Goal: Task Accomplishment & Management: Use online tool/utility

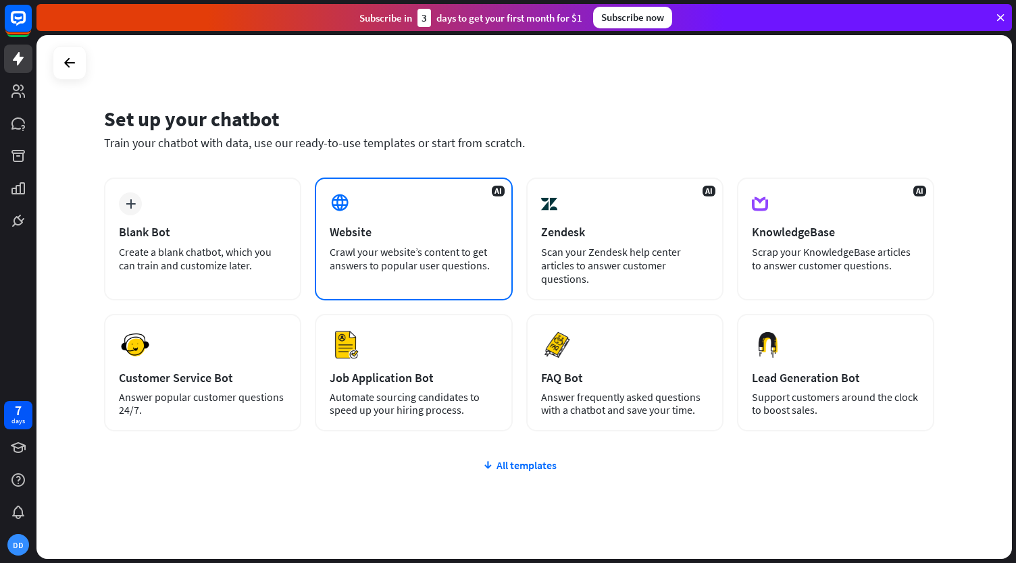
click at [347, 199] on icon at bounding box center [340, 203] width 20 height 20
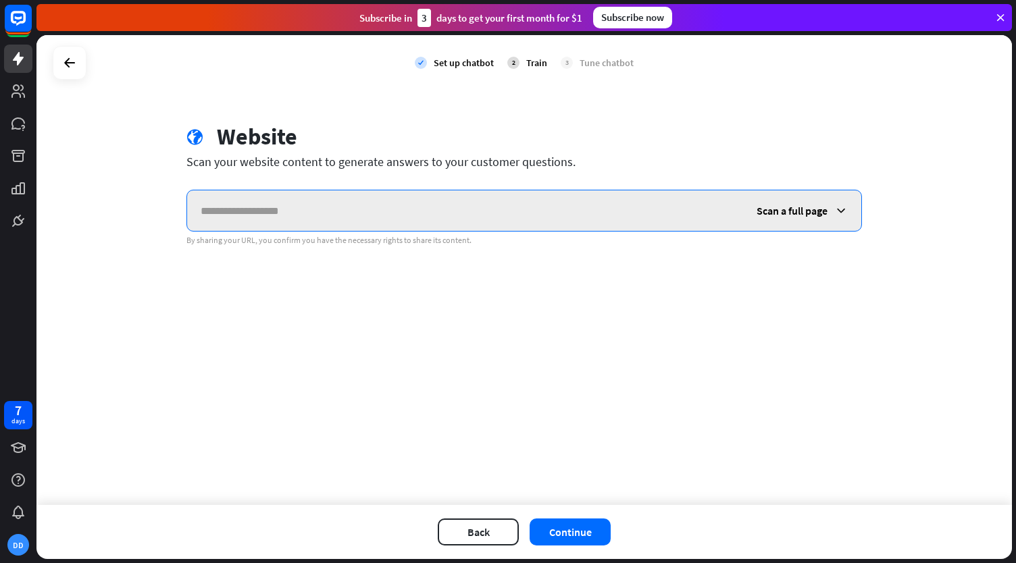
paste input "**********"
type input "**********"
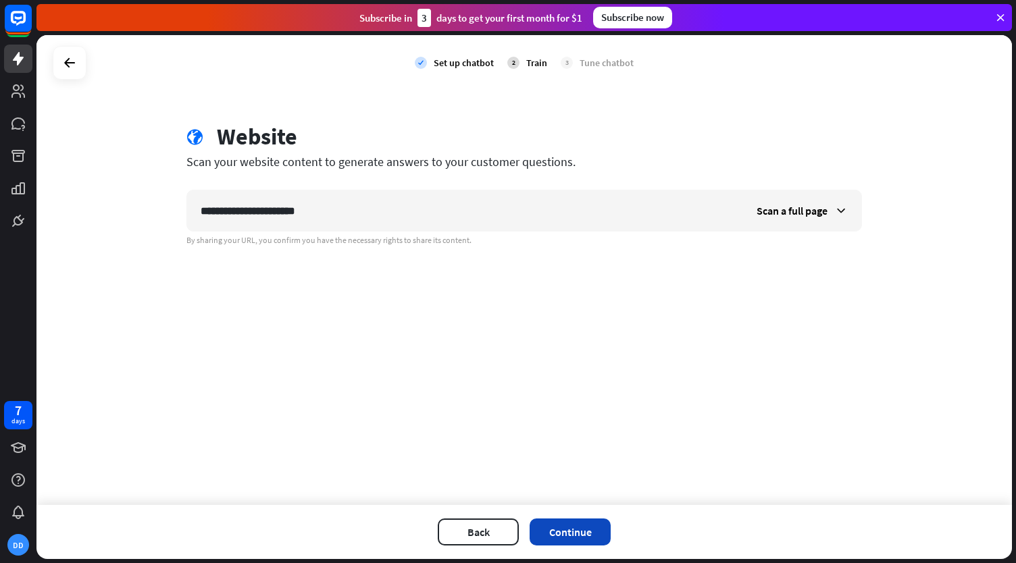
click at [573, 535] on button "Continue" at bounding box center [570, 532] width 81 height 27
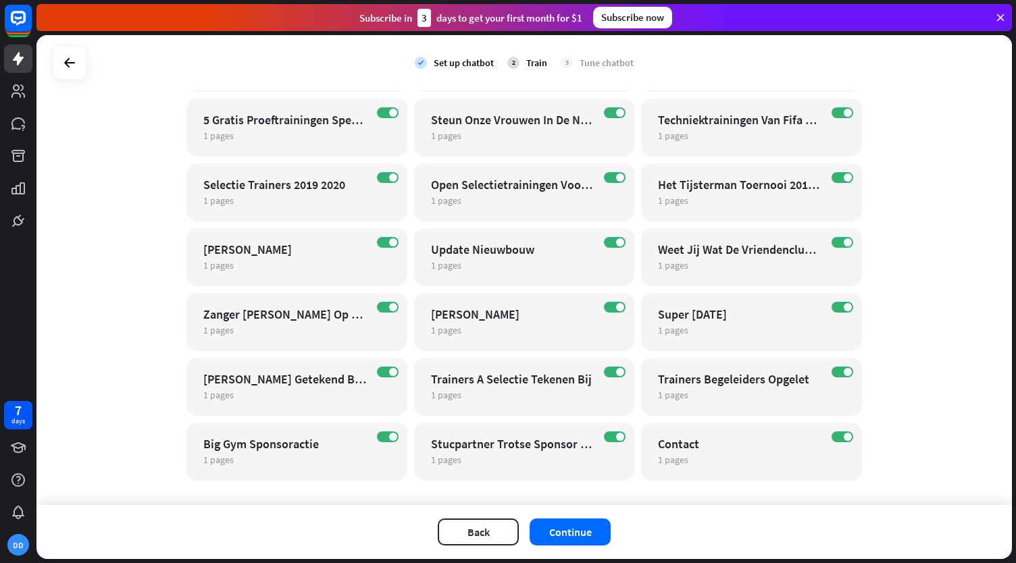
scroll to position [781, 0]
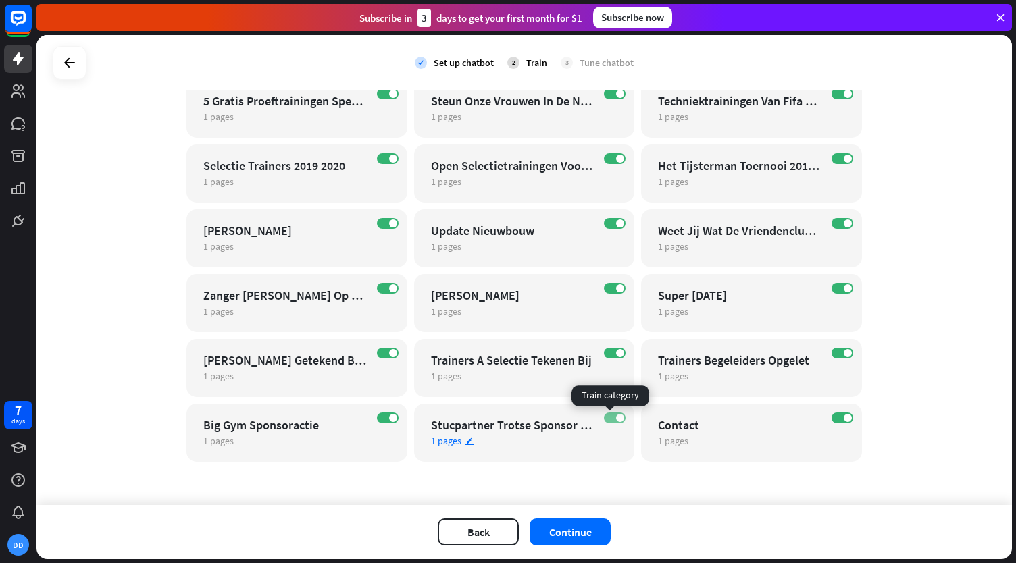
click at [611, 418] on label "ON" at bounding box center [615, 418] width 22 height 11
click at [380, 418] on label "ON" at bounding box center [388, 418] width 22 height 11
click at [834, 352] on label "ON" at bounding box center [842, 353] width 22 height 11
click at [616, 353] on span at bounding box center [620, 353] width 8 height 8
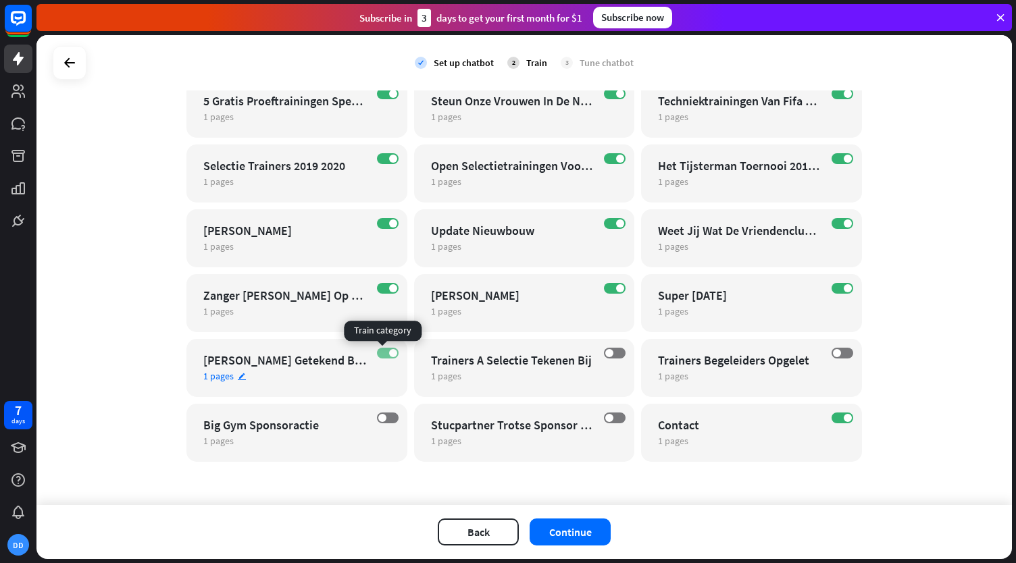
click at [380, 351] on label "ON" at bounding box center [388, 353] width 22 height 11
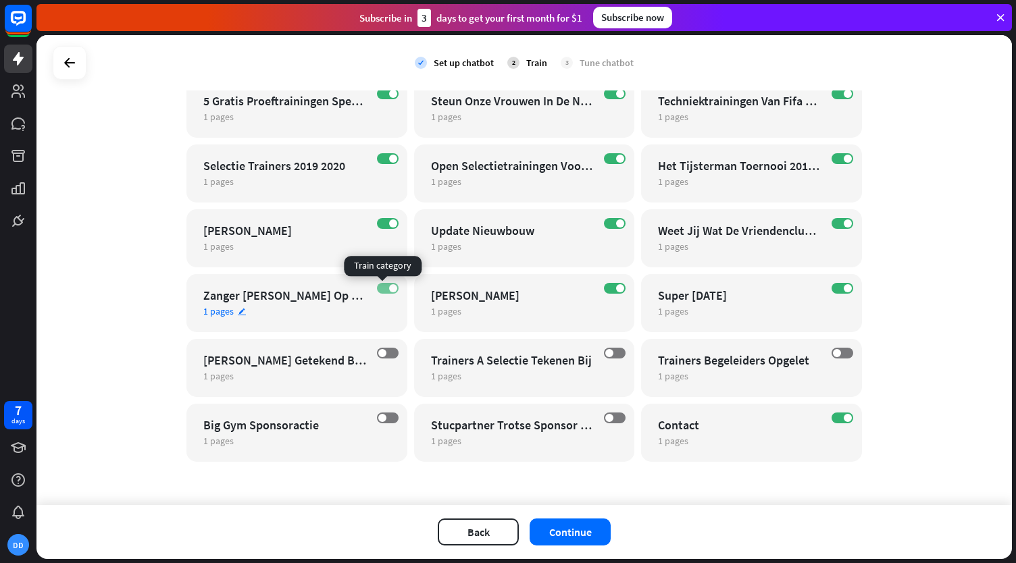
click at [377, 288] on label "ON" at bounding box center [388, 288] width 22 height 11
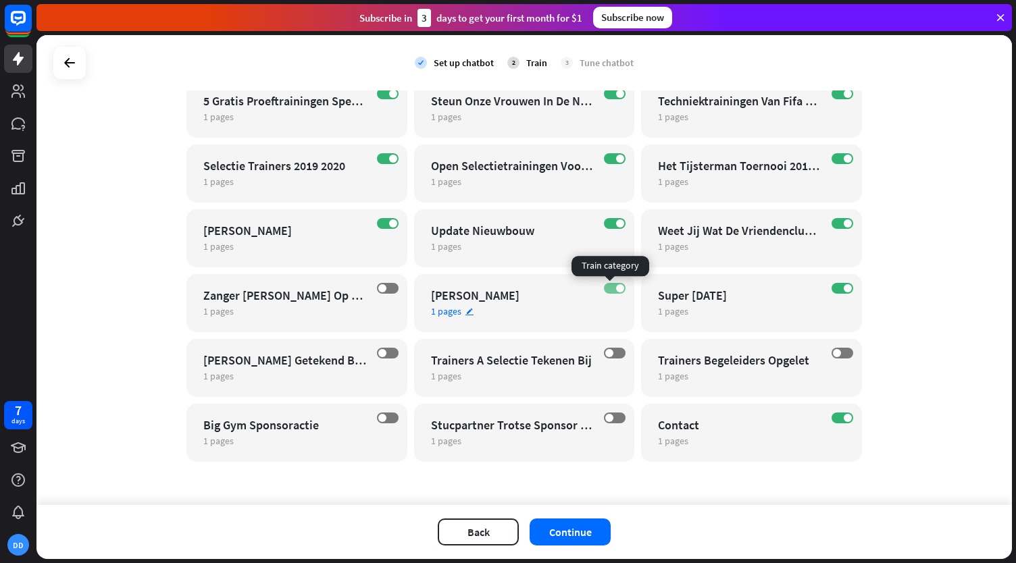
click at [604, 288] on label "ON" at bounding box center [615, 288] width 22 height 11
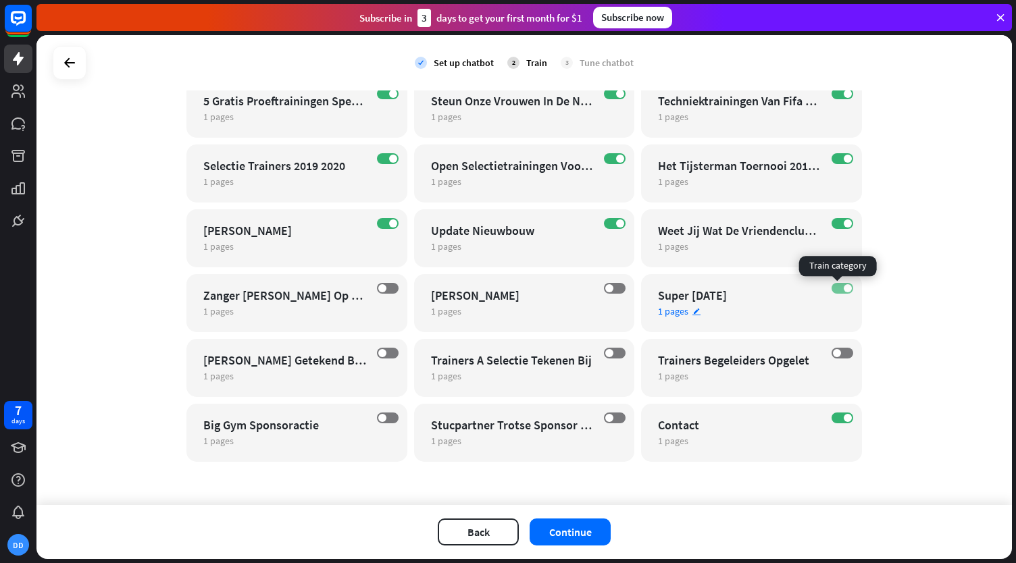
click at [838, 286] on label "ON" at bounding box center [842, 288] width 22 height 11
click at [831, 229] on div "ON Weet Jij Wat De Vriendenclub Van Kfc Doet 1 pages edit" at bounding box center [751, 238] width 221 height 58
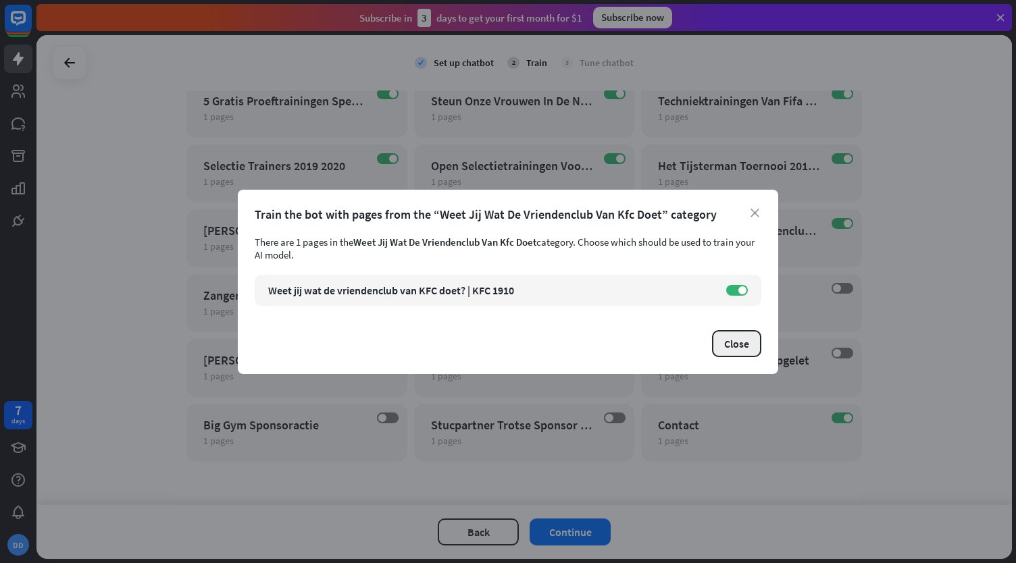
click at [747, 341] on button "Close" at bounding box center [736, 343] width 49 height 27
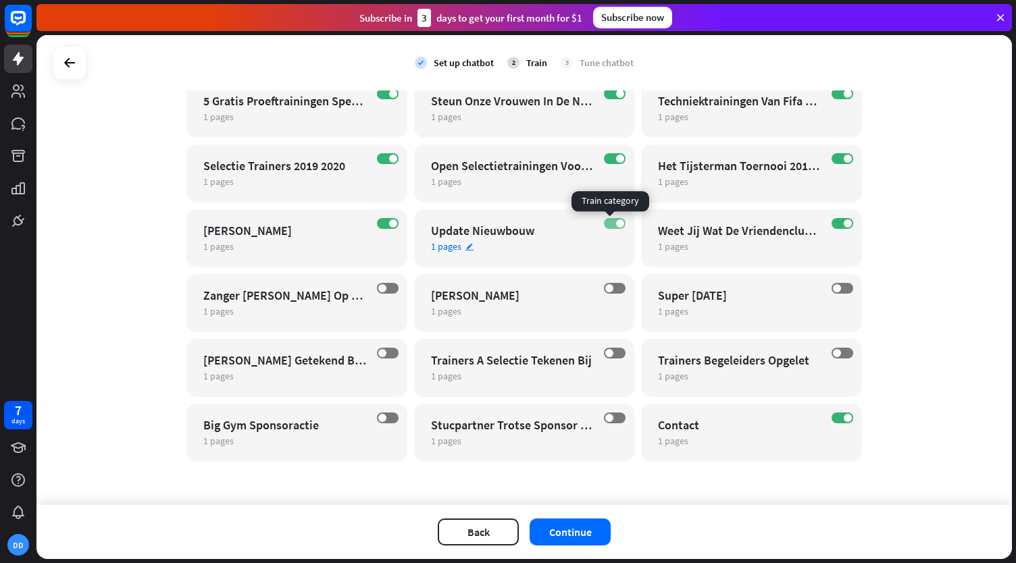
click at [609, 223] on label "ON" at bounding box center [615, 223] width 22 height 11
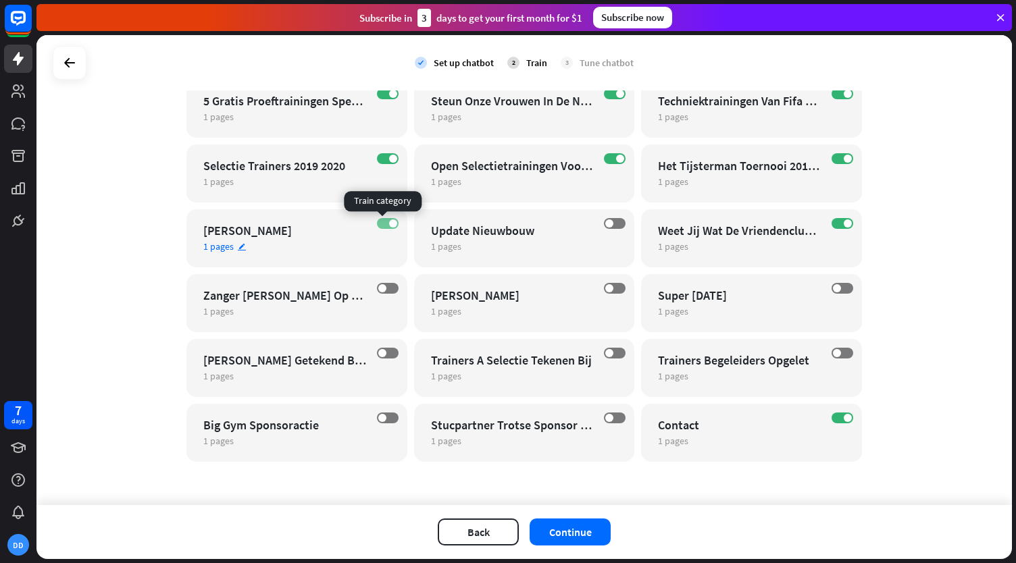
click at [382, 224] on label "ON" at bounding box center [388, 223] width 22 height 11
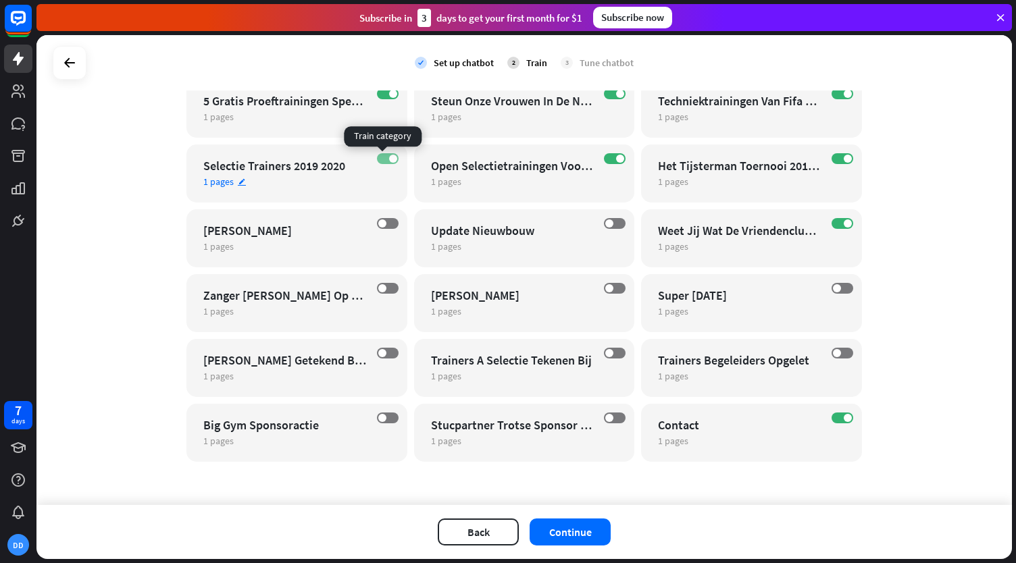
click at [380, 156] on label "ON" at bounding box center [388, 158] width 22 height 11
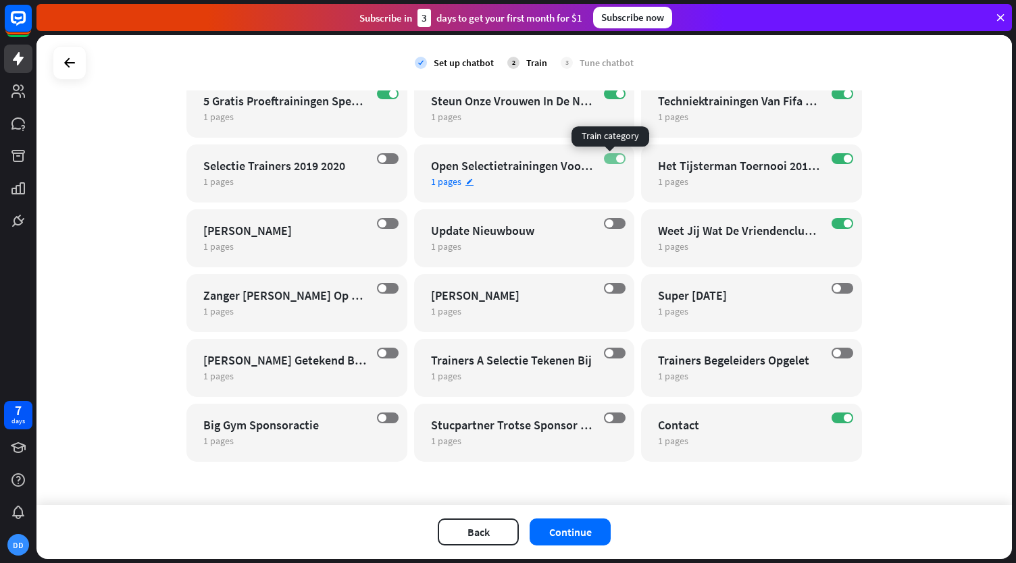
click at [604, 159] on label "ON" at bounding box center [615, 158] width 22 height 11
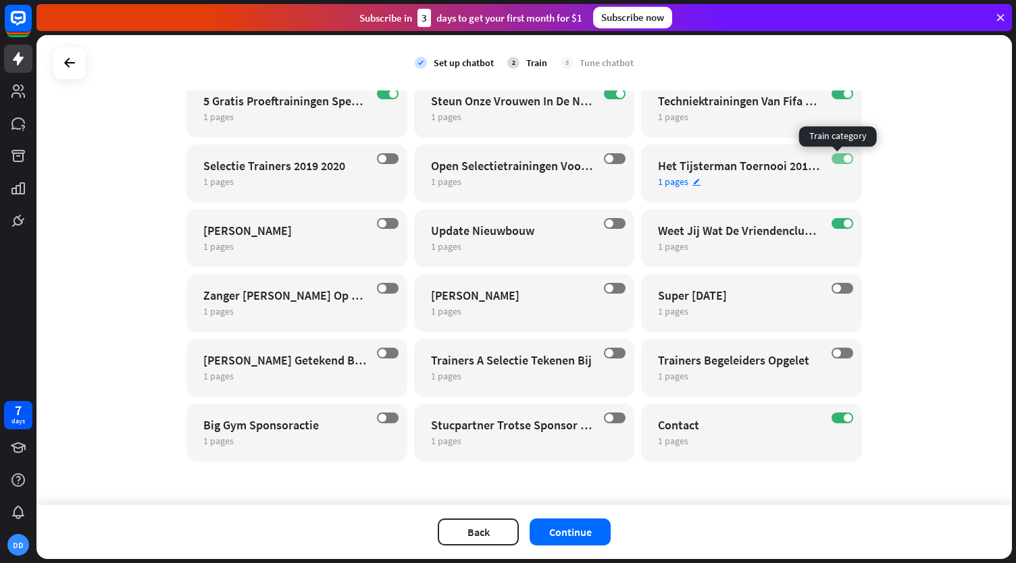
click at [844, 157] on span at bounding box center [848, 159] width 8 height 8
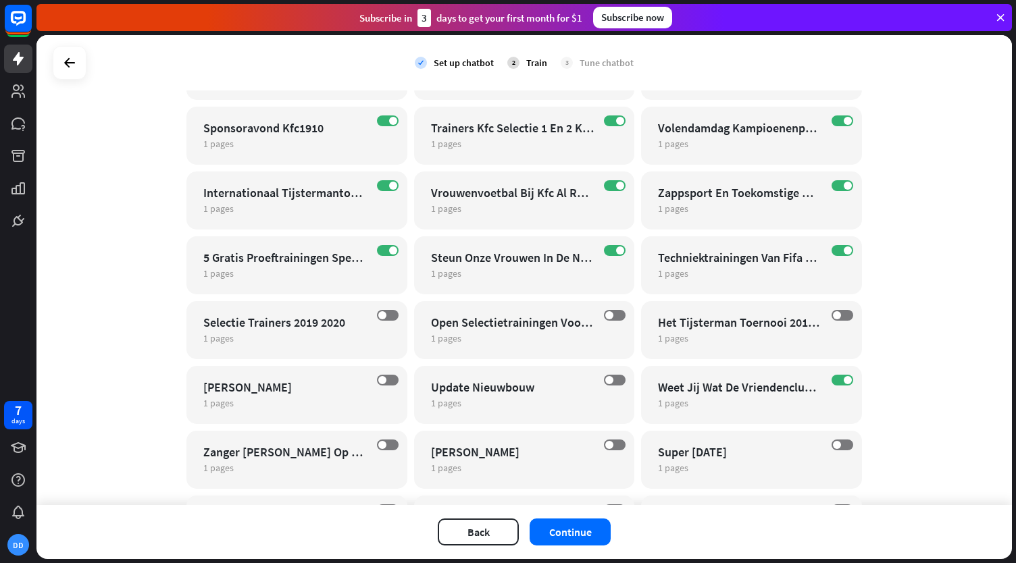
scroll to position [623, 0]
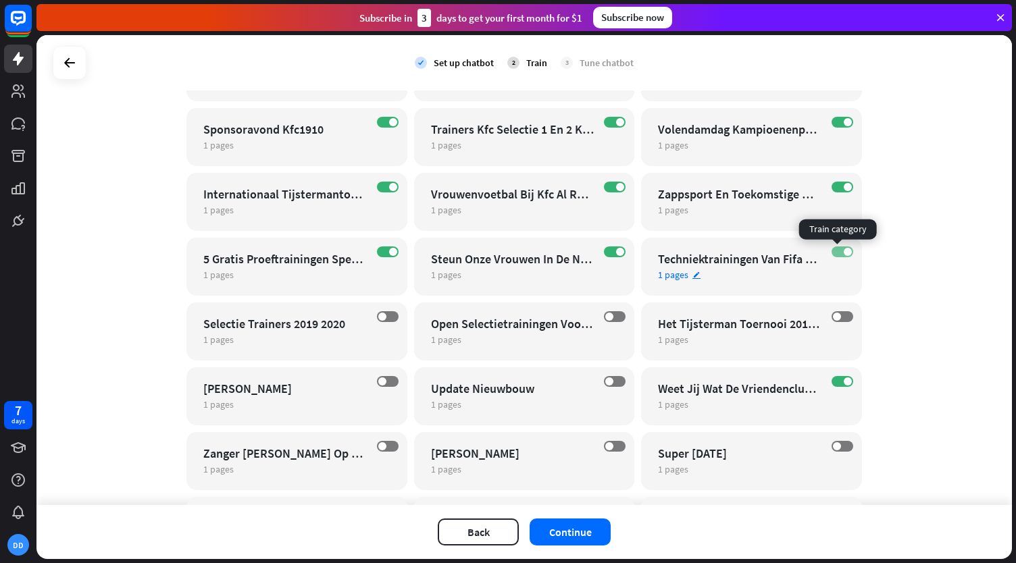
click at [831, 247] on label "ON" at bounding box center [842, 252] width 22 height 11
click at [605, 249] on label "ON" at bounding box center [615, 252] width 22 height 11
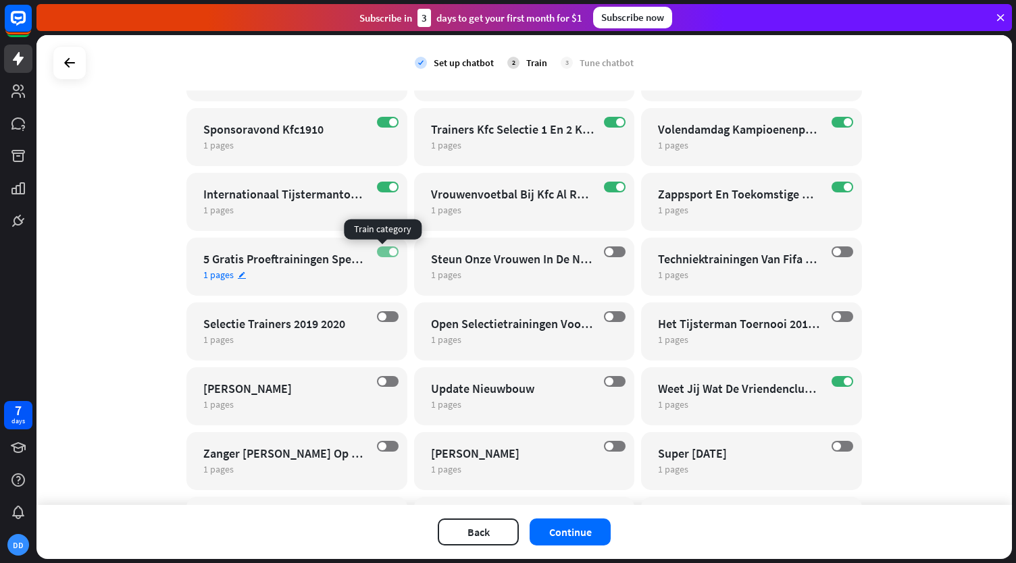
click at [377, 251] on label "ON" at bounding box center [388, 252] width 22 height 11
click at [382, 186] on label "ON" at bounding box center [388, 187] width 22 height 11
click at [607, 187] on label "ON" at bounding box center [615, 187] width 22 height 11
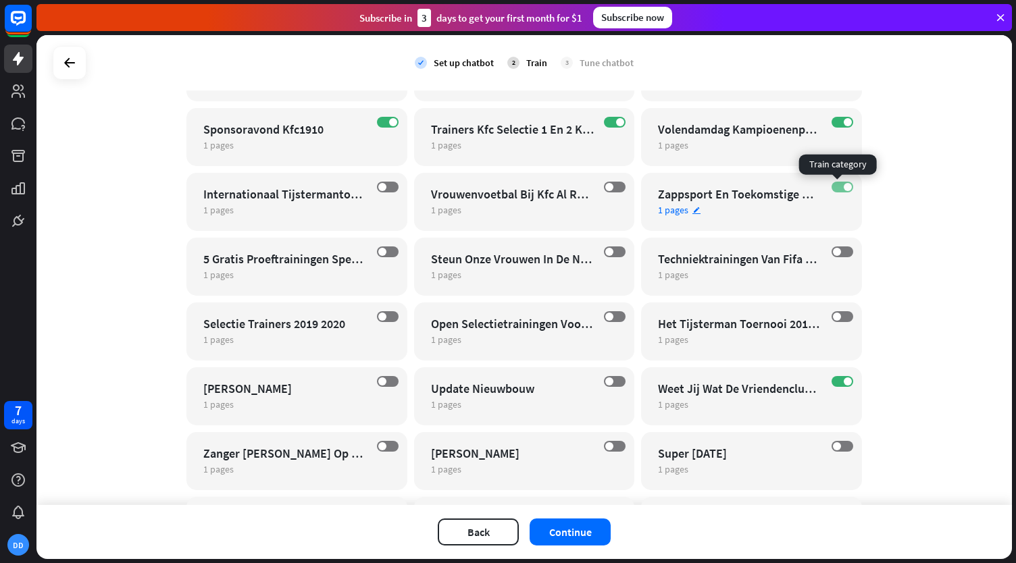
click at [831, 187] on label "ON" at bounding box center [842, 187] width 22 height 11
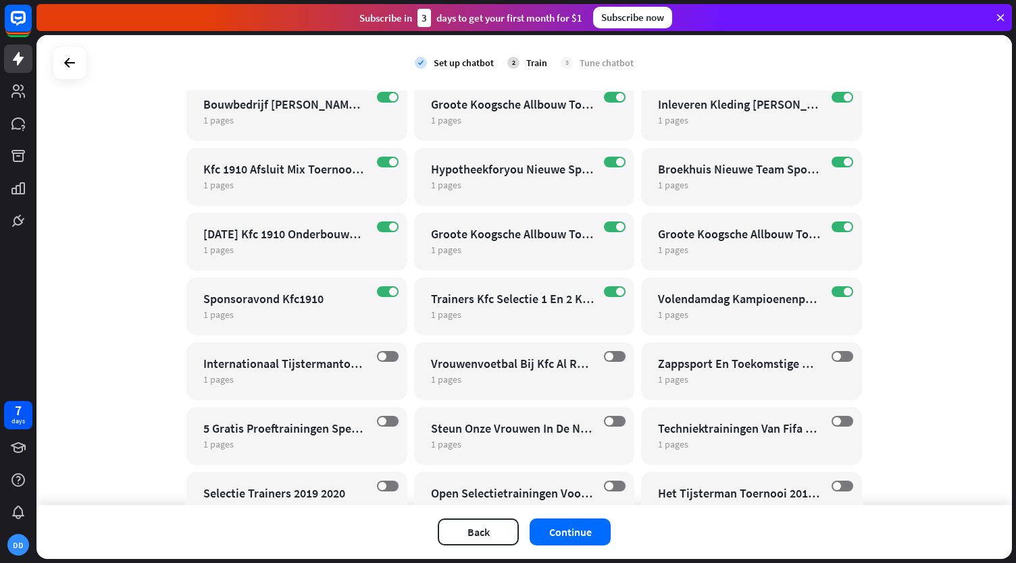
scroll to position [422, 0]
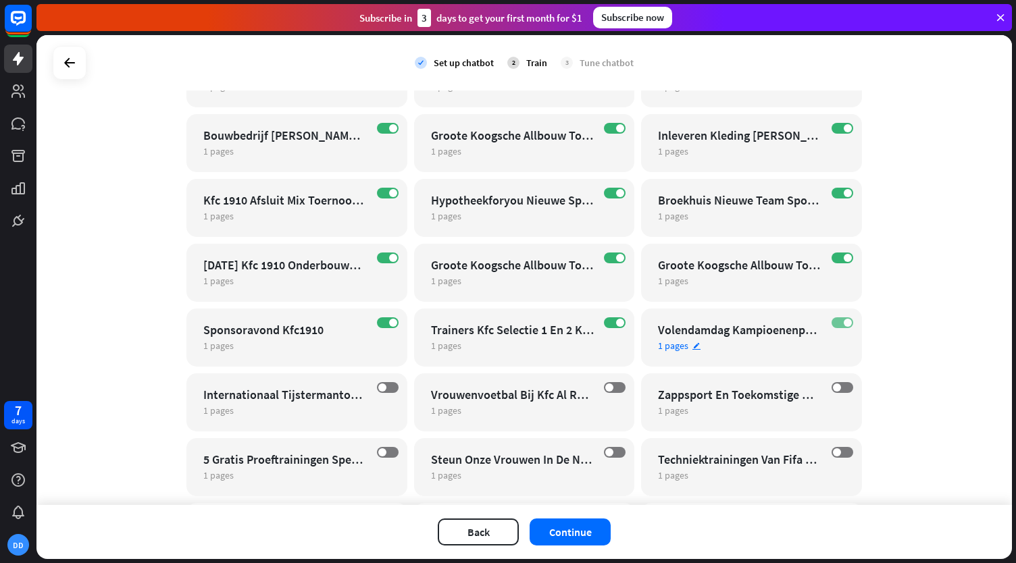
click at [831, 319] on label "ON" at bounding box center [842, 322] width 22 height 11
click at [603, 317] on div "ON Trainers Kfc Selectie 1 En 2 Komend Seizoen Bekend 1 pages edit" at bounding box center [524, 338] width 221 height 58
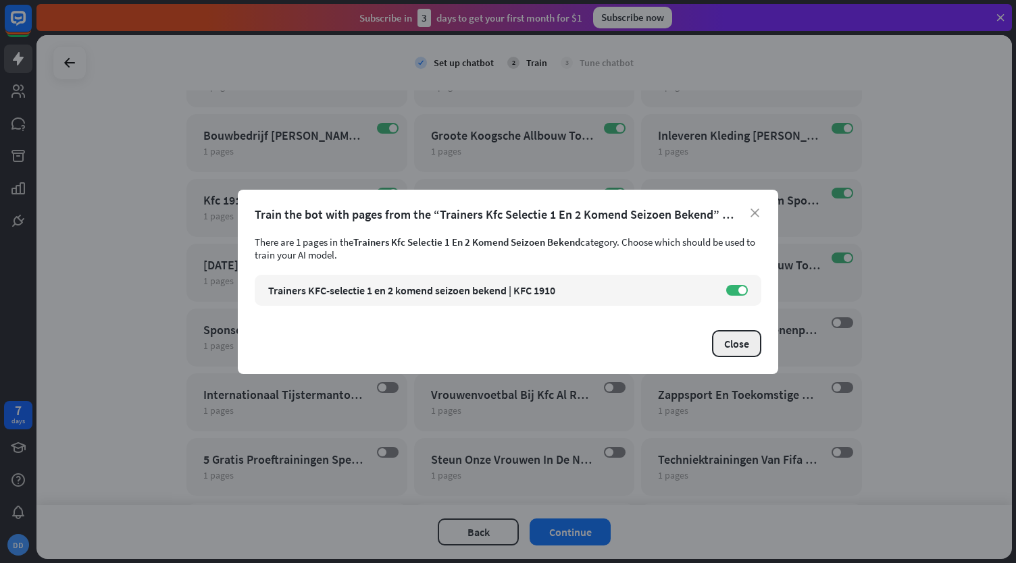
click at [750, 340] on button "Close" at bounding box center [736, 343] width 49 height 27
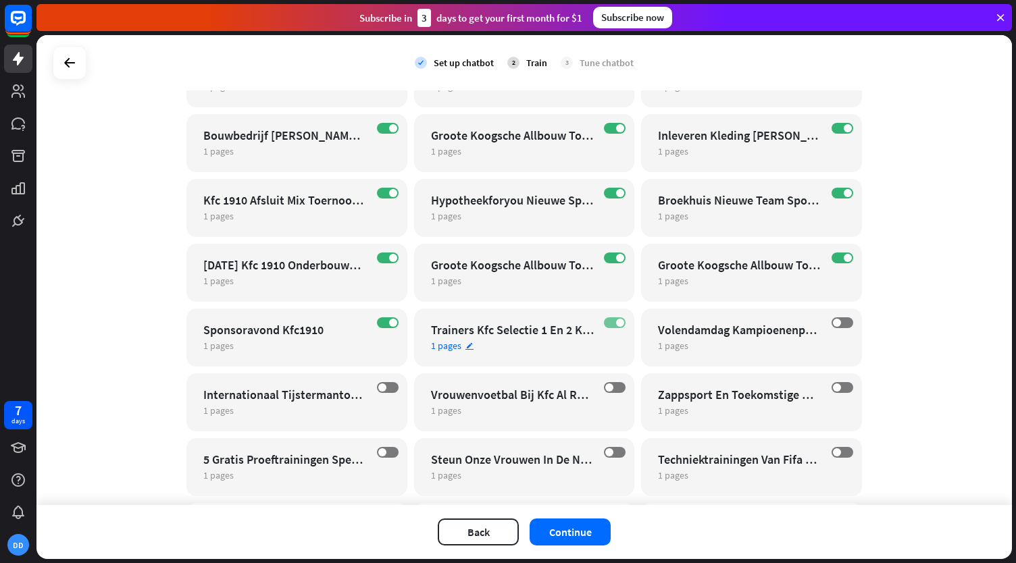
click at [607, 318] on label "ON" at bounding box center [615, 322] width 22 height 11
click at [378, 326] on label "ON" at bounding box center [388, 322] width 22 height 11
click at [379, 257] on label "ON" at bounding box center [388, 258] width 22 height 11
click at [605, 256] on label "ON" at bounding box center [615, 258] width 22 height 11
click at [837, 255] on label "ON" at bounding box center [842, 258] width 22 height 11
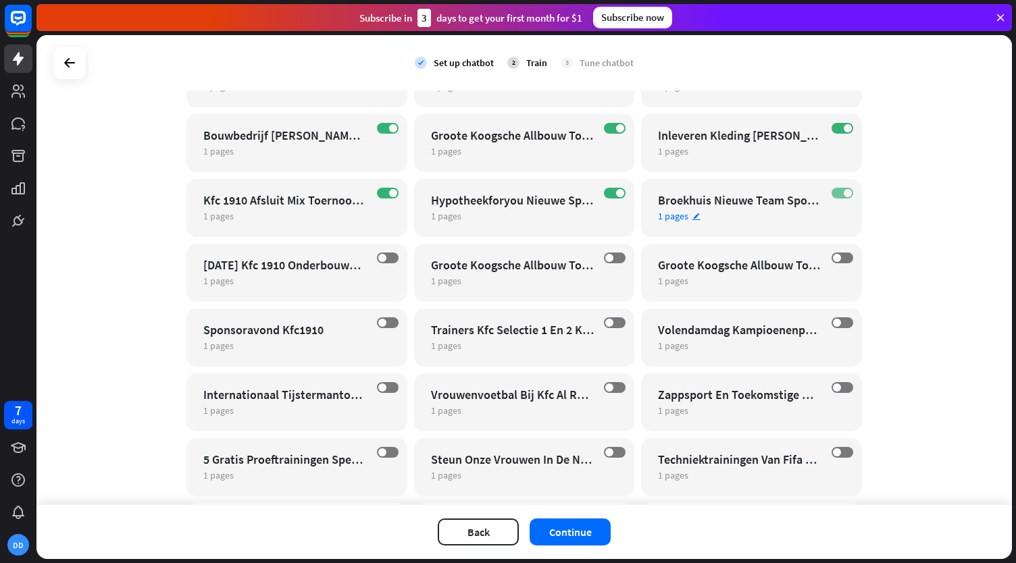
click at [836, 190] on label "ON" at bounding box center [842, 193] width 22 height 11
click at [608, 195] on label "ON" at bounding box center [615, 193] width 22 height 11
click at [389, 193] on span at bounding box center [393, 193] width 8 height 8
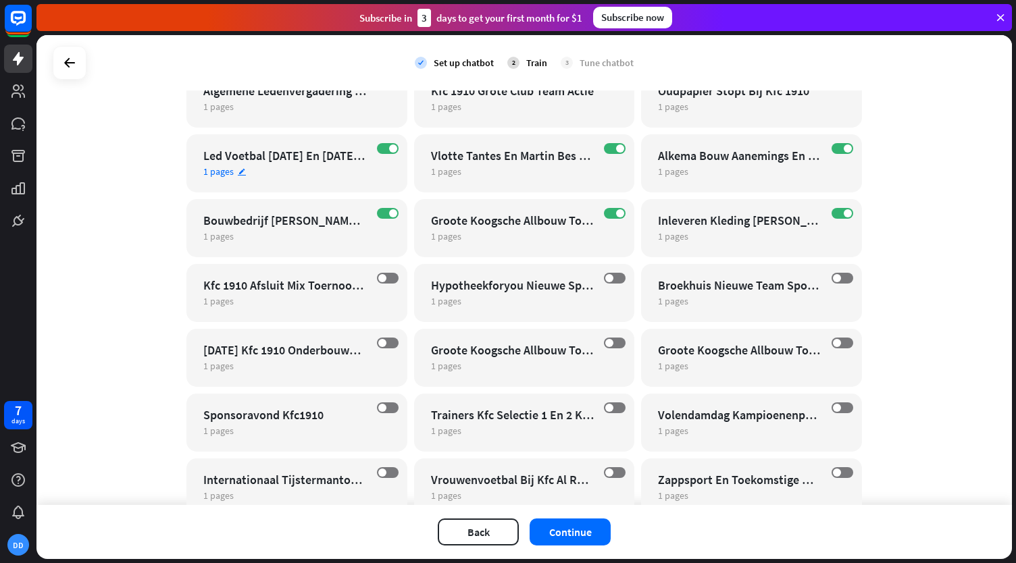
scroll to position [330, 0]
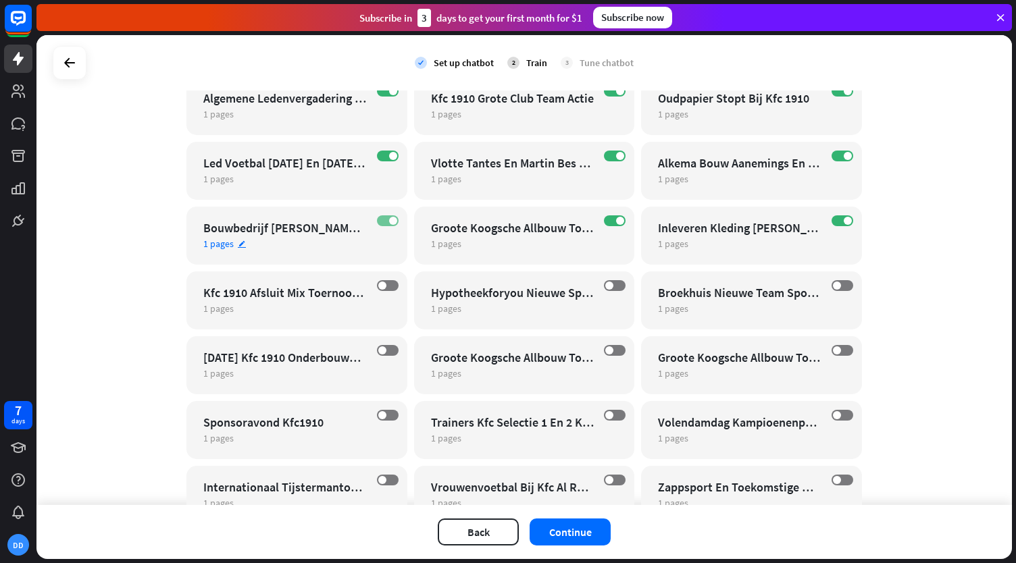
click at [380, 221] on label "ON" at bounding box center [388, 220] width 22 height 11
click at [598, 218] on div "ON Groote Koogsche Allbouw Toernooi 18 [DATE] 1 pages edit" at bounding box center [524, 236] width 221 height 58
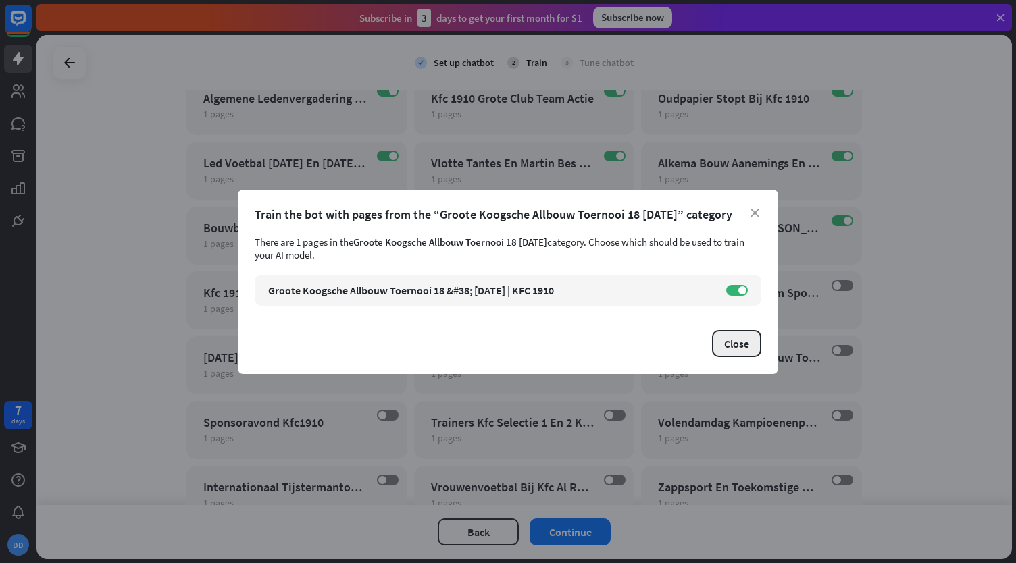
click at [732, 343] on button "Close" at bounding box center [736, 343] width 49 height 27
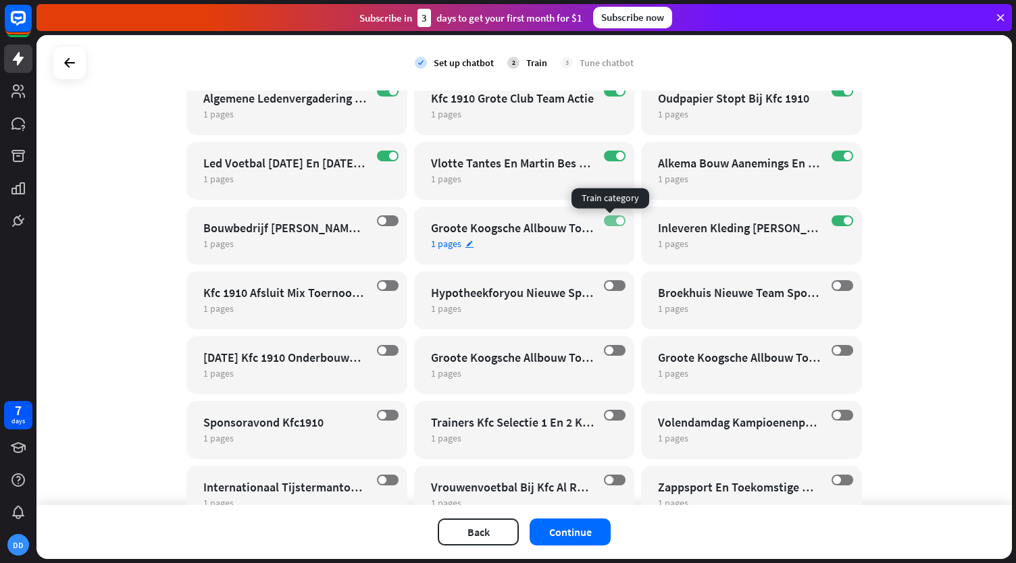
click at [605, 215] on label "ON" at bounding box center [615, 220] width 22 height 11
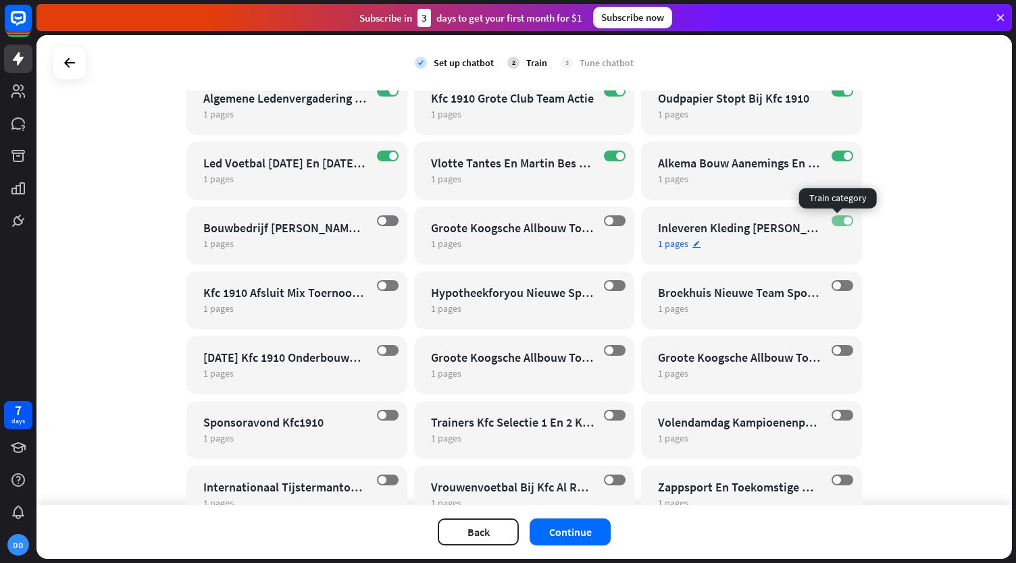
click at [831, 219] on label "ON" at bounding box center [842, 220] width 22 height 11
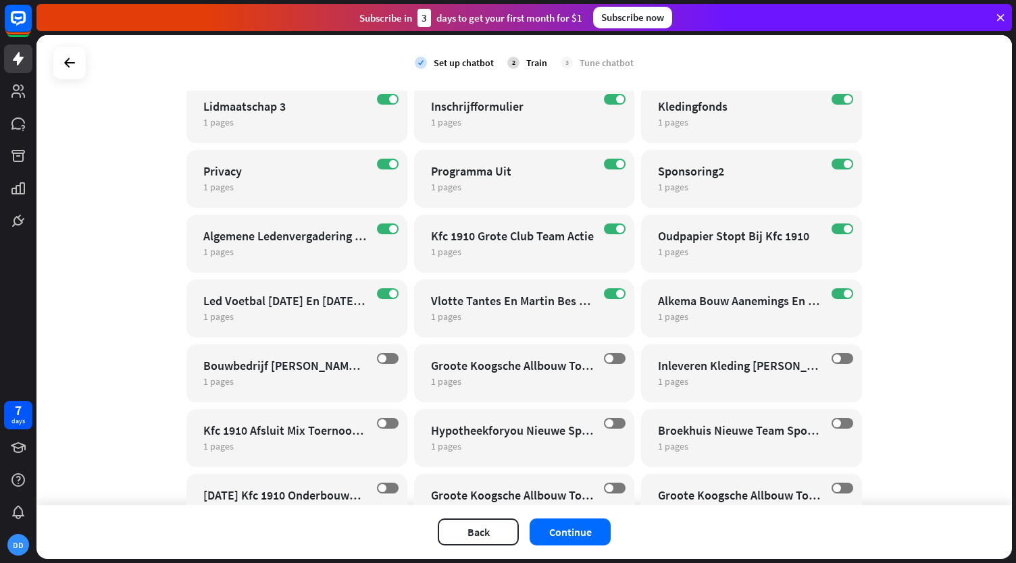
scroll to position [191, 0]
click at [835, 292] on label "ON" at bounding box center [842, 294] width 22 height 11
click at [609, 292] on label "ON" at bounding box center [615, 294] width 22 height 11
click at [378, 291] on label "ON" at bounding box center [388, 294] width 22 height 11
click at [382, 229] on label "ON" at bounding box center [388, 229] width 22 height 11
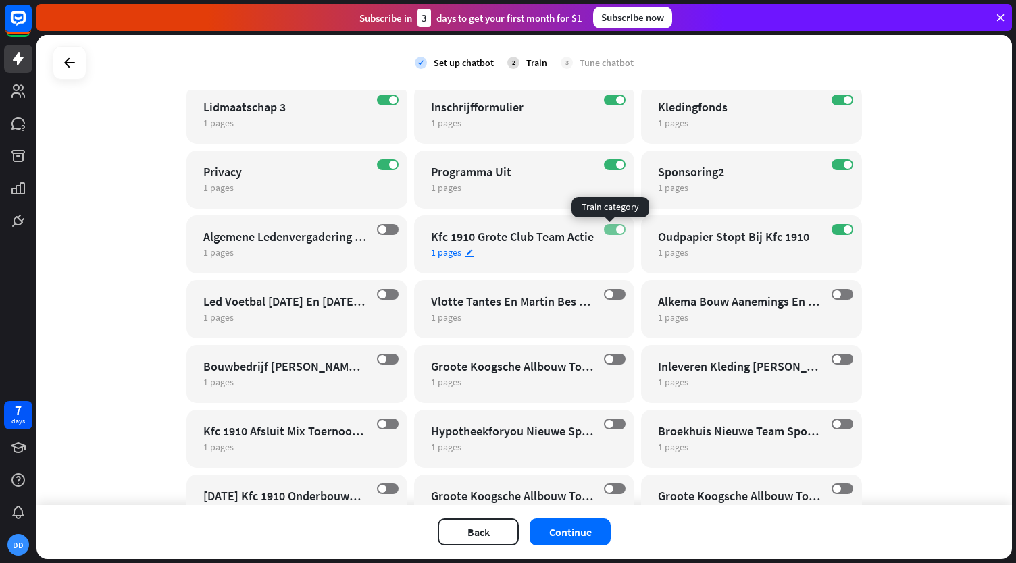
click at [610, 226] on label "ON" at bounding box center [615, 229] width 22 height 11
click at [838, 230] on label "ON" at bounding box center [842, 229] width 22 height 11
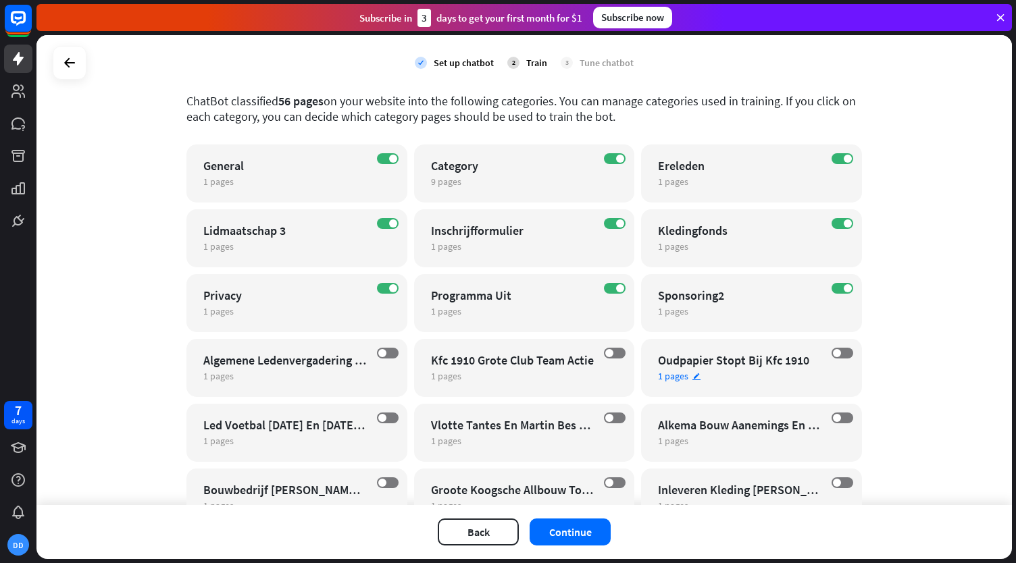
scroll to position [34, 0]
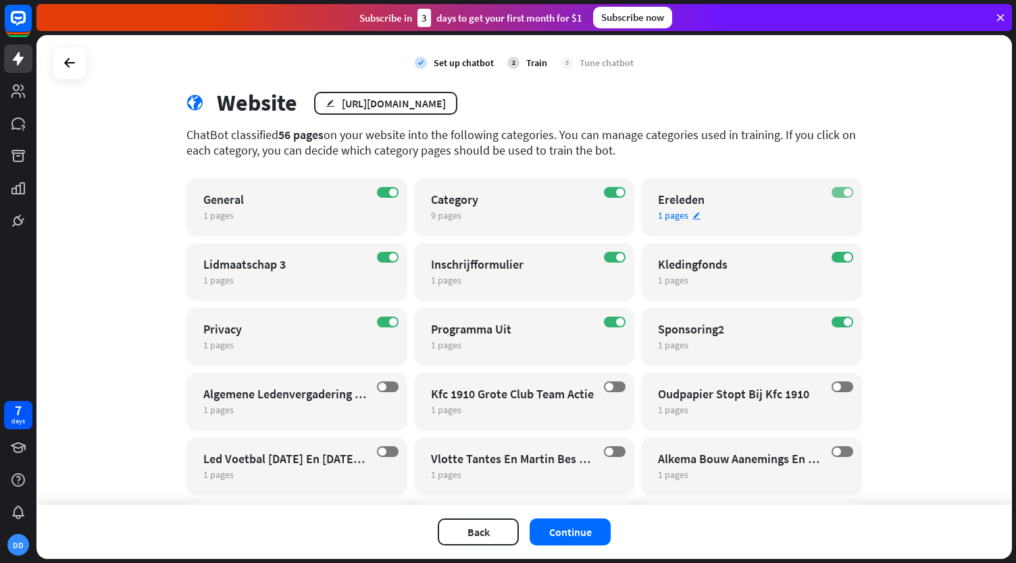
click at [838, 190] on label "ON" at bounding box center [842, 192] width 22 height 11
click at [565, 536] on button "Continue" at bounding box center [570, 532] width 81 height 27
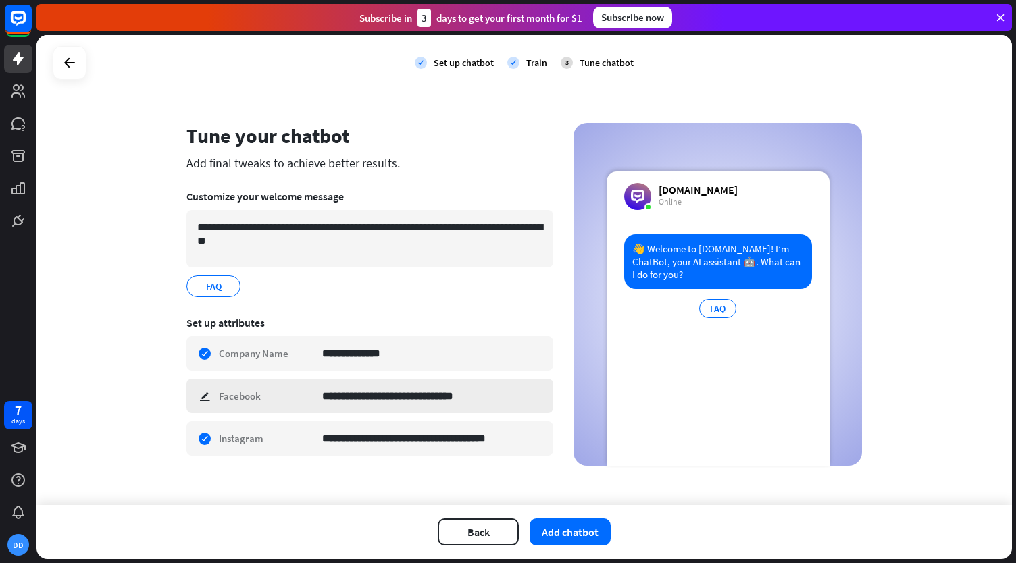
scroll to position [9, 0]
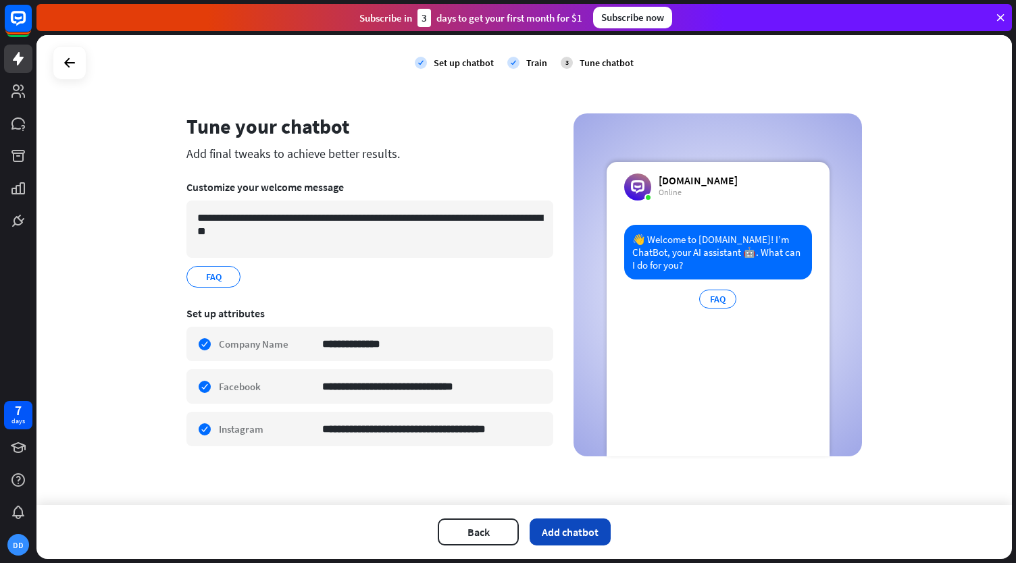
click at [557, 538] on button "Add chatbot" at bounding box center [570, 532] width 81 height 27
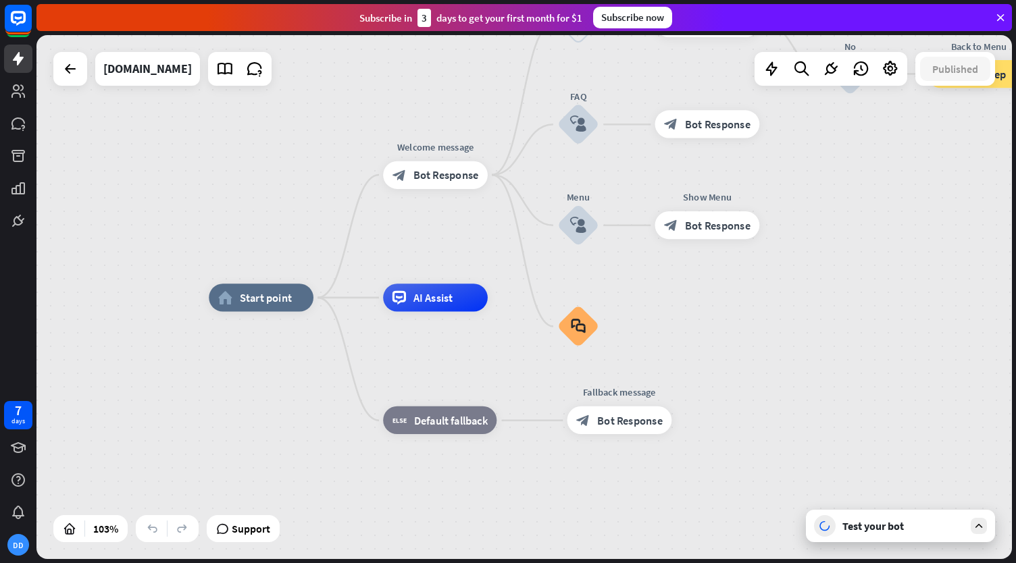
click at [884, 525] on div "Test your bot" at bounding box center [903, 526] width 122 height 14
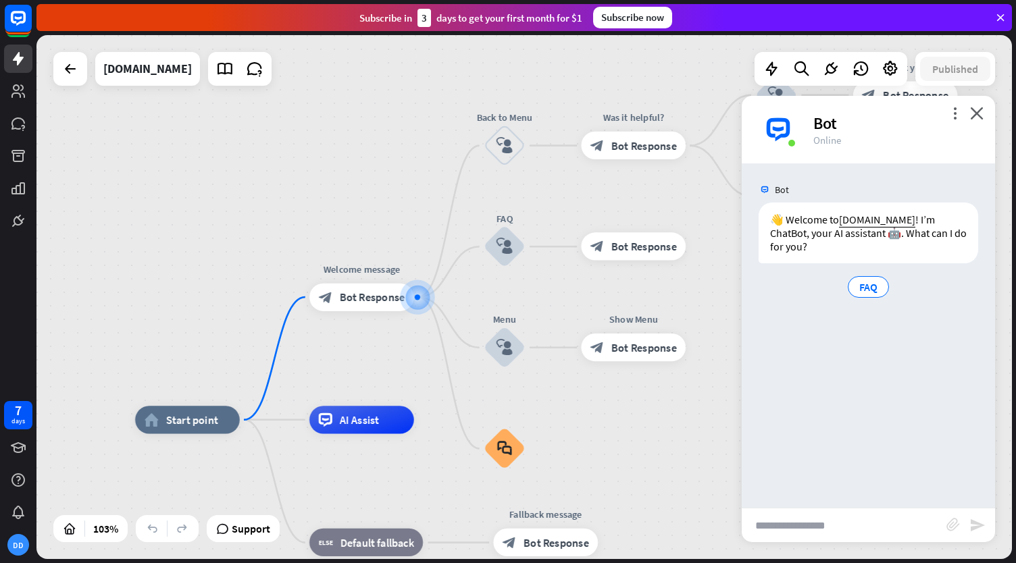
click at [813, 530] on input "text" at bounding box center [844, 526] width 205 height 34
type input "**********"
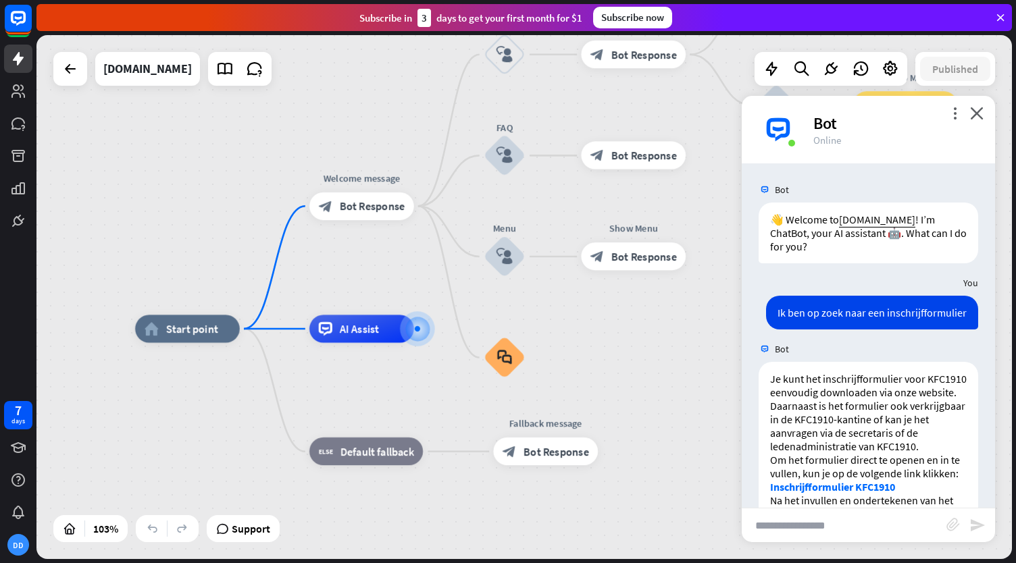
scroll to position [164, 0]
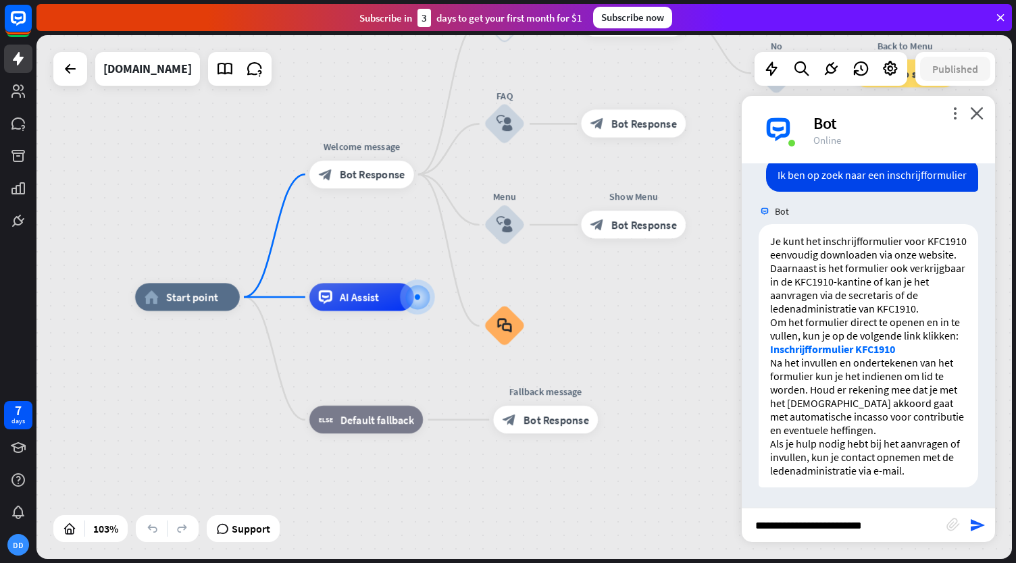
type input "**********"
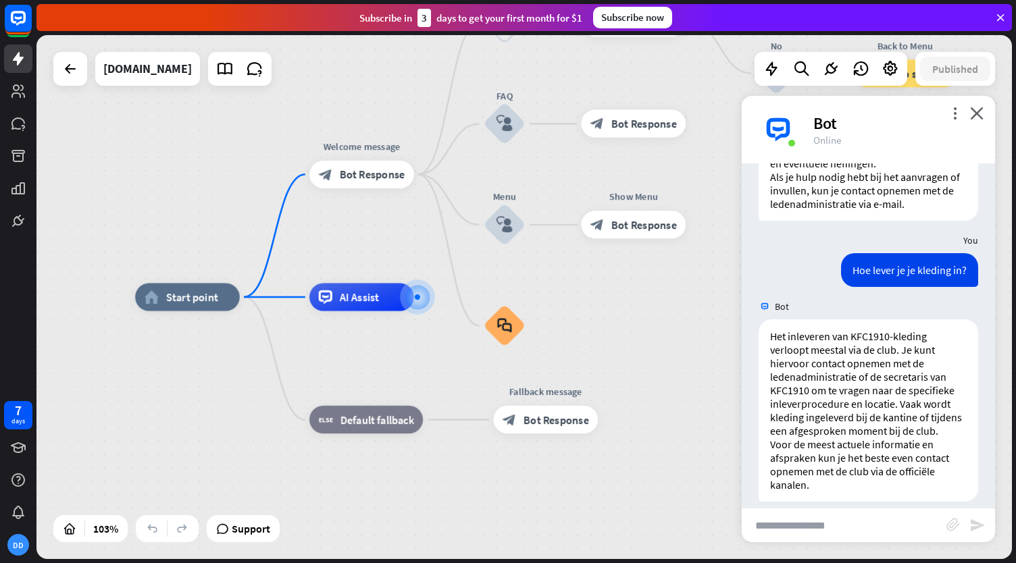
scroll to position [459, 0]
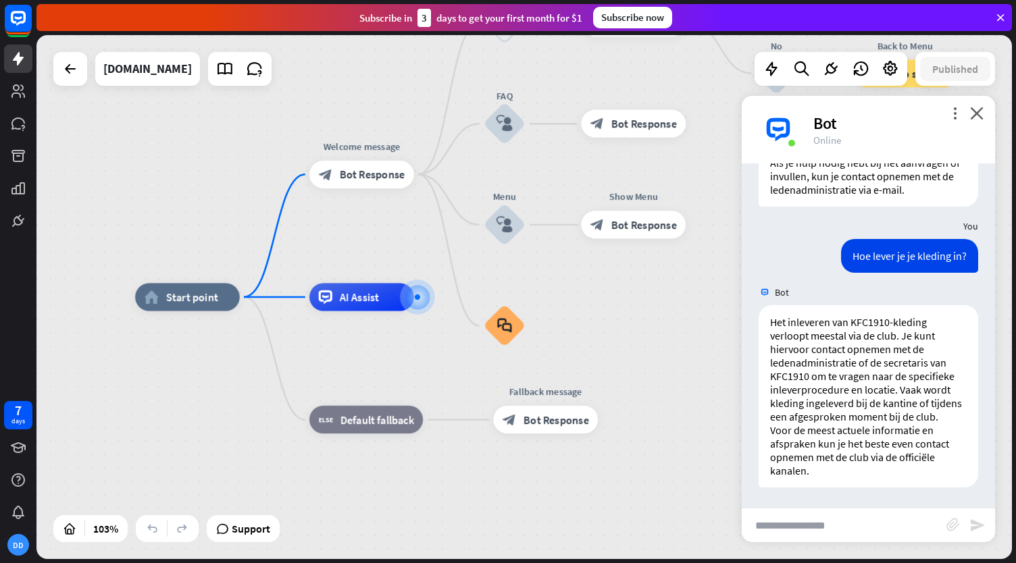
click at [817, 528] on input "text" at bounding box center [844, 526] width 205 height 34
type input "**********"
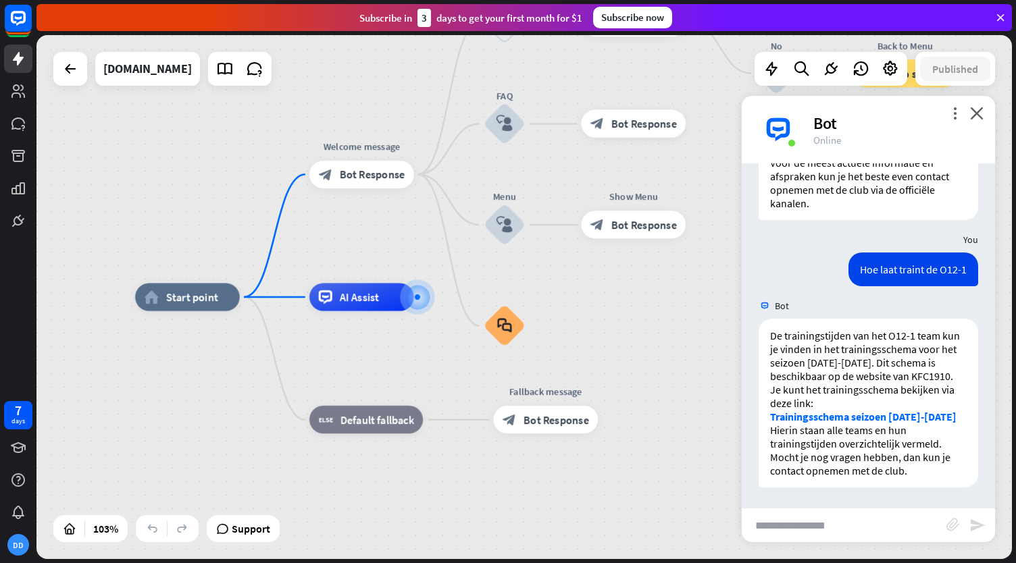
scroll to position [740, 0]
click at [981, 113] on icon "close" at bounding box center [977, 113] width 14 height 13
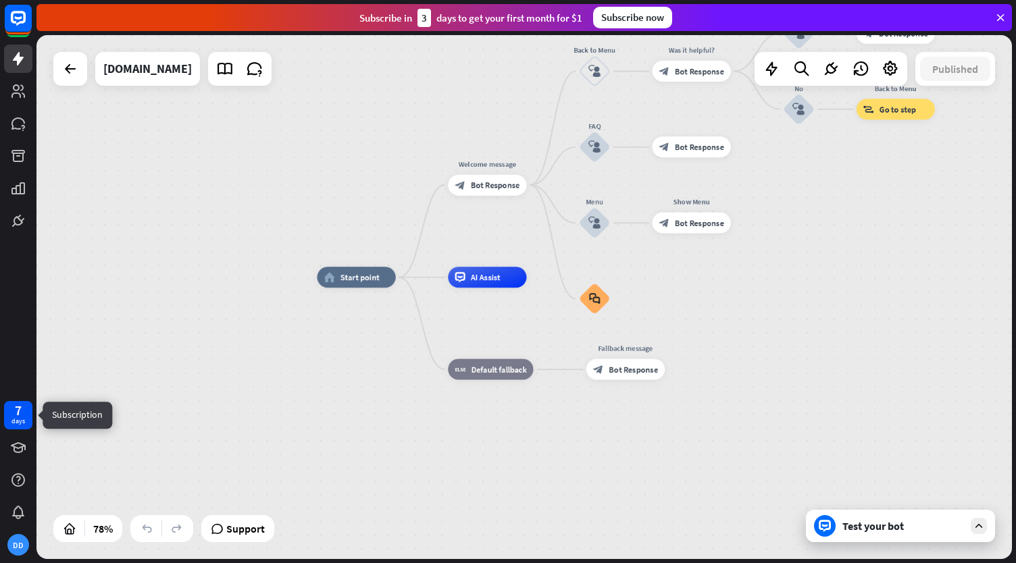
click at [22, 412] on div "7" at bounding box center [18, 411] width 7 height 12
